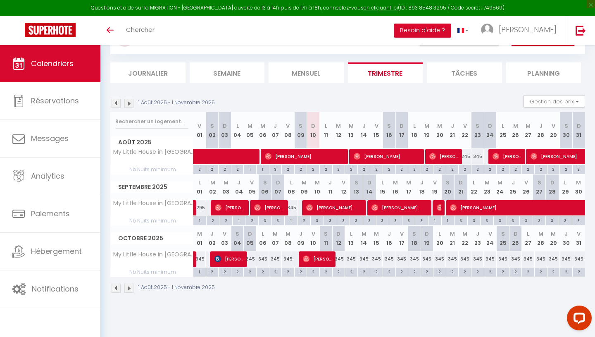
click at [468, 158] on div "245" at bounding box center [465, 156] width 13 height 15
type input "245"
type input "Ven 22 Août 2025"
type input "[DATE]"
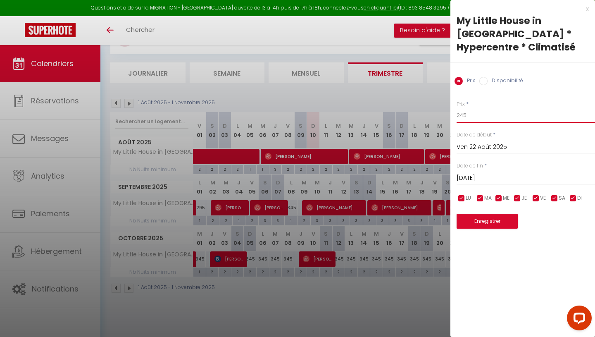
click at [476, 108] on input "245" at bounding box center [526, 115] width 139 height 15
type input "195"
click at [485, 173] on input "[DATE]" at bounding box center [526, 178] width 139 height 11
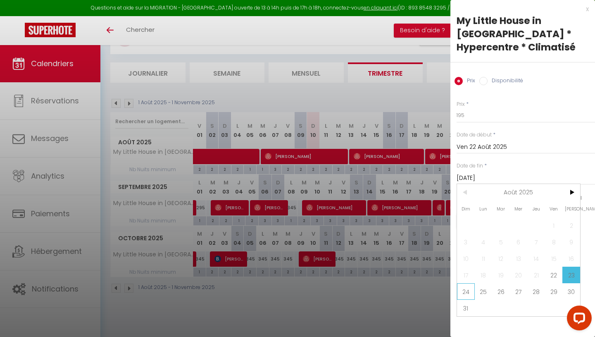
click at [465, 283] on span "24" at bounding box center [466, 291] width 18 height 17
type input "Dim 24 Août 2025"
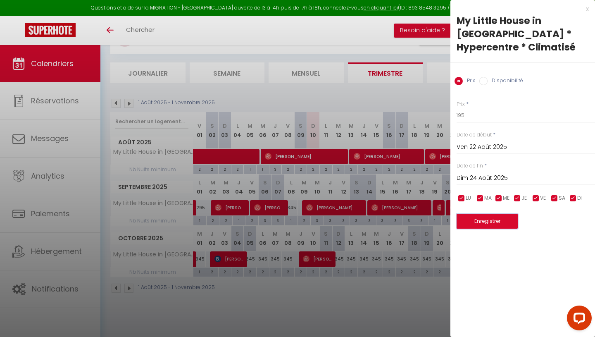
click at [490, 214] on button "Enregistrer" at bounding box center [487, 221] width 61 height 15
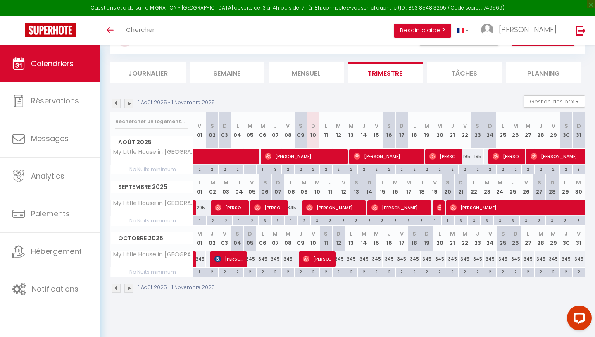
click at [292, 208] on div "345" at bounding box center [291, 207] width 13 height 15
type input "345"
type input "Lun 08 Septembre 2025"
type input "[DATE]"
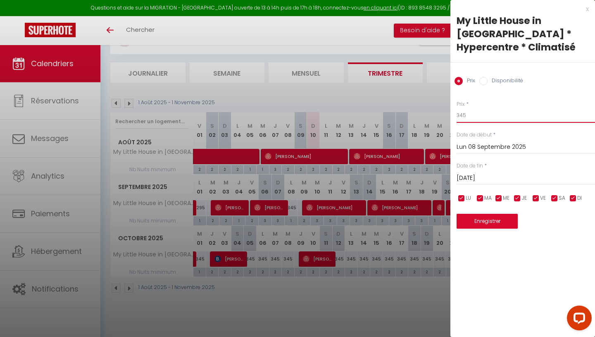
click at [486, 108] on input "345" at bounding box center [526, 115] width 139 height 15
type input "295"
click at [480, 214] on button "Enregistrer" at bounding box center [487, 221] width 61 height 15
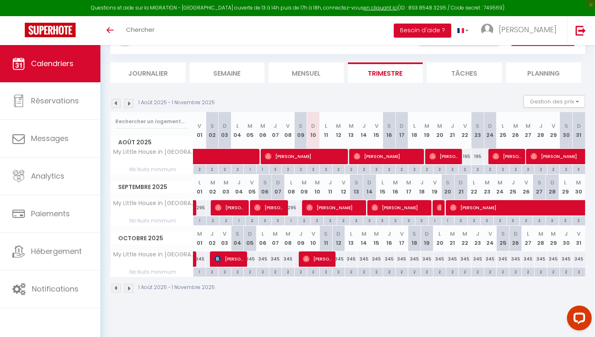
scroll to position [42, 0]
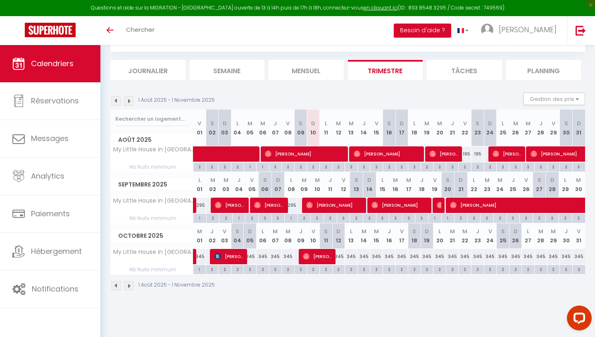
click at [128, 288] on img at bounding box center [128, 285] width 9 height 9
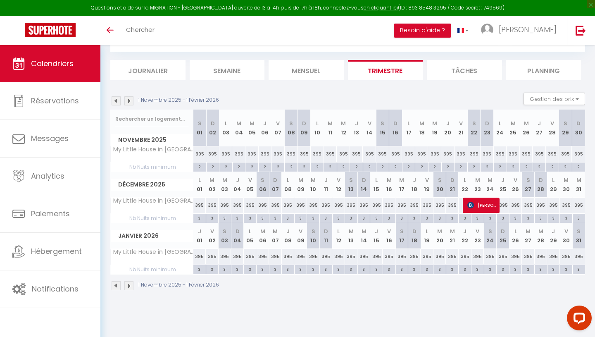
click at [117, 285] on img at bounding box center [116, 285] width 9 height 9
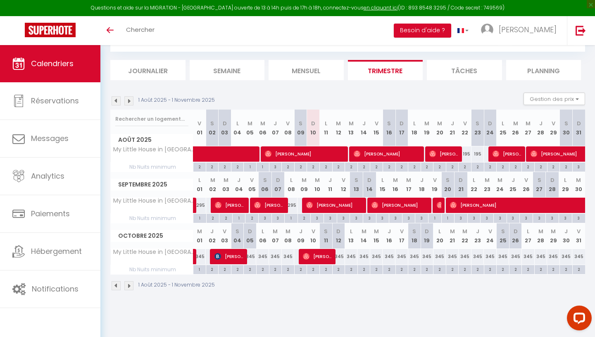
scroll to position [45, 0]
